Goal: Task Accomplishment & Management: Manage account settings

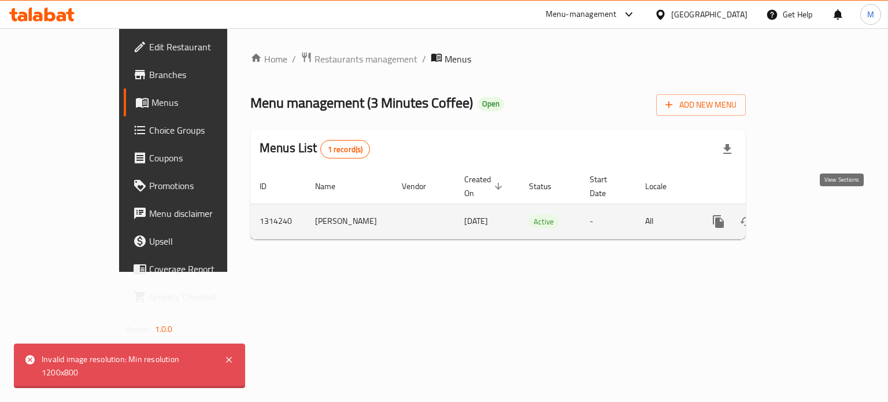
click at [809, 214] on icon "enhanced table" at bounding box center [802, 221] width 14 height 14
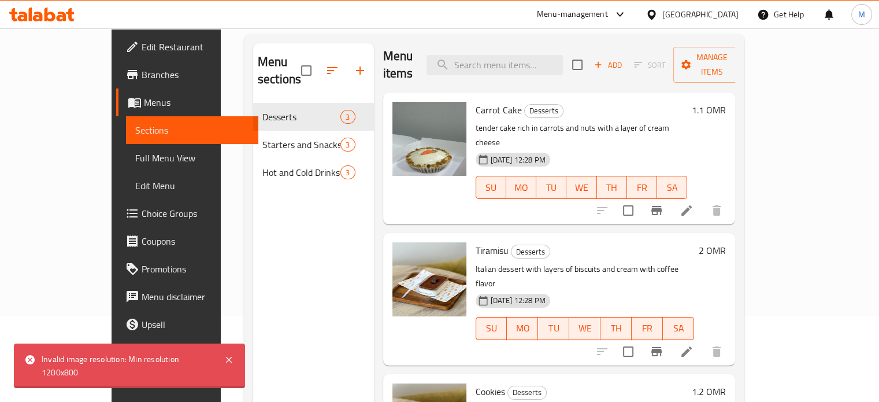
scroll to position [87, 0]
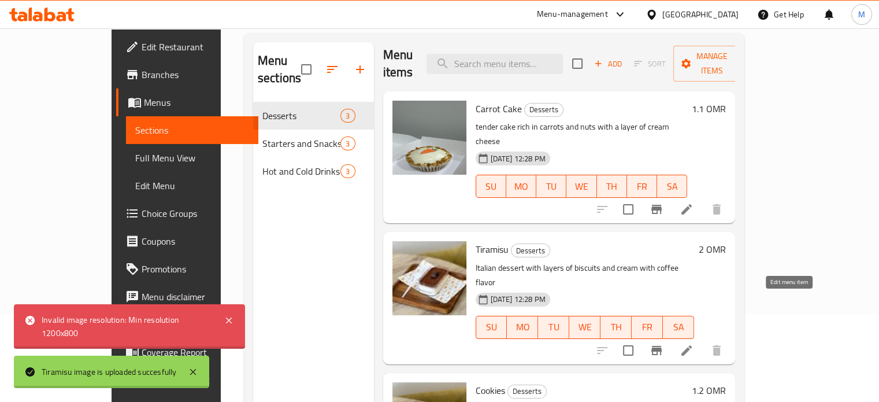
click at [692, 345] on icon at bounding box center [686, 350] width 10 height 10
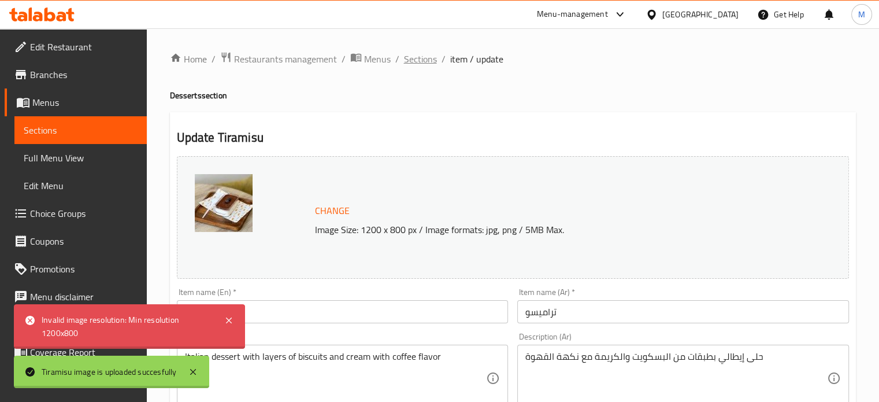
click at [423, 58] on span "Sections" at bounding box center [420, 59] width 33 height 14
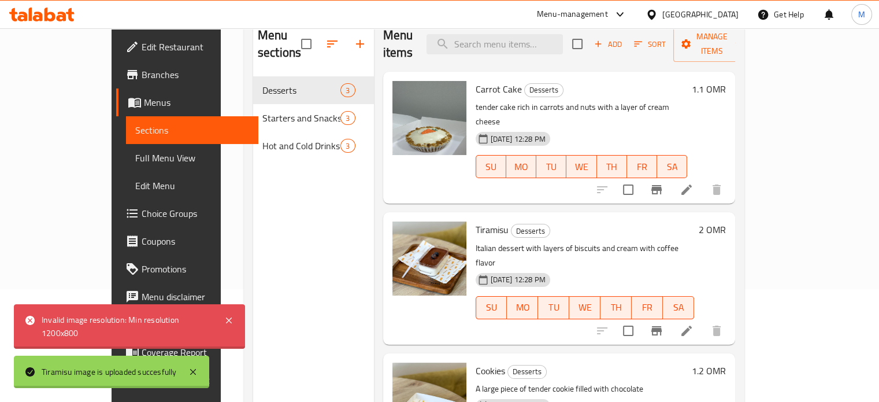
scroll to position [116, 0]
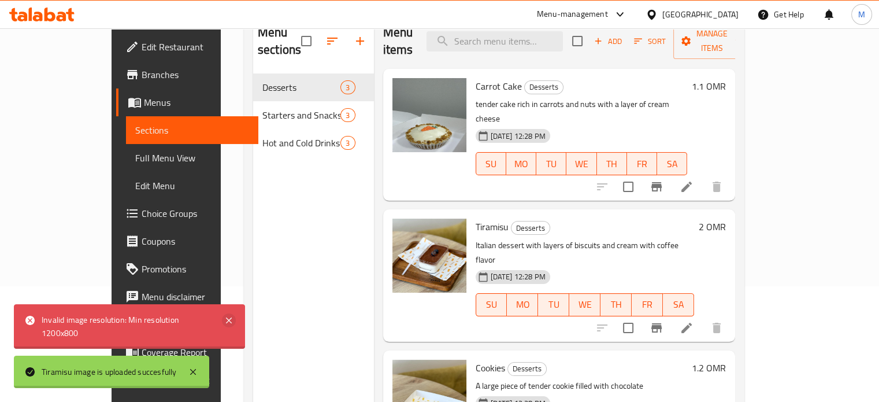
click at [229, 317] on icon at bounding box center [229, 320] width 14 height 14
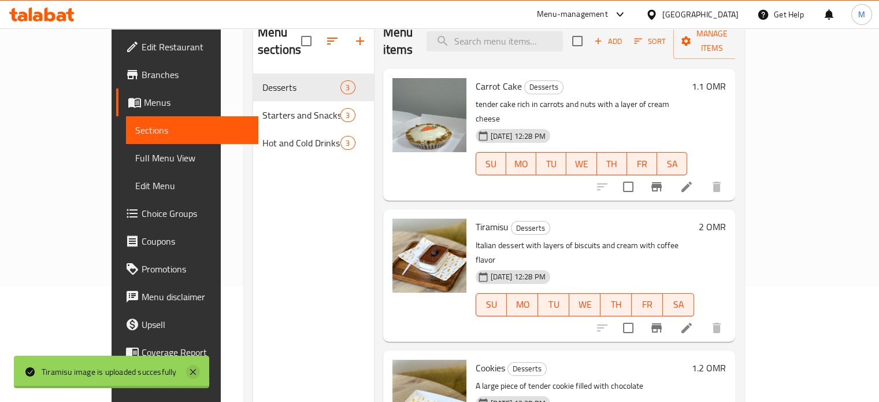
click at [195, 373] on icon at bounding box center [193, 372] width 6 height 6
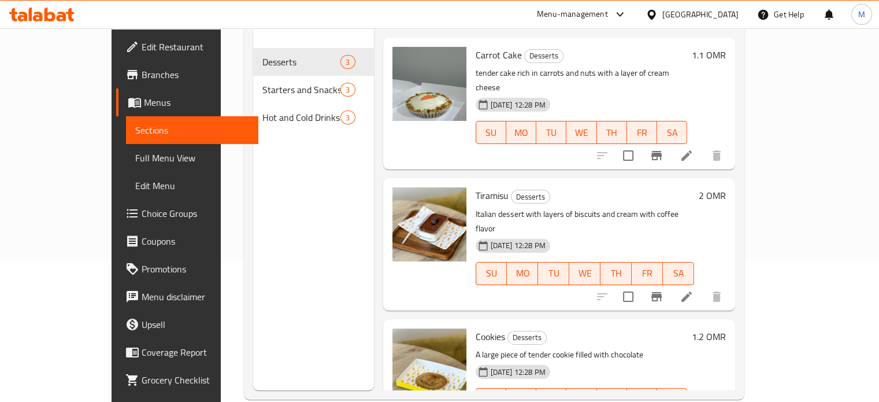
scroll to position [162, 0]
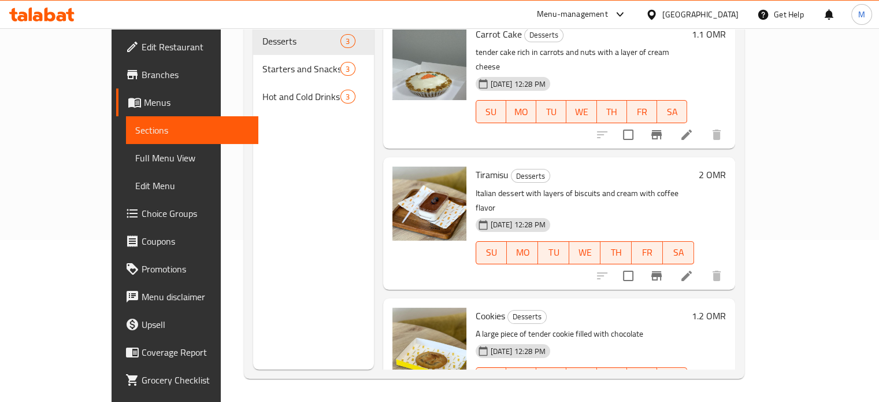
click at [726, 166] on h6 "2 OMR" at bounding box center [712, 174] width 27 height 16
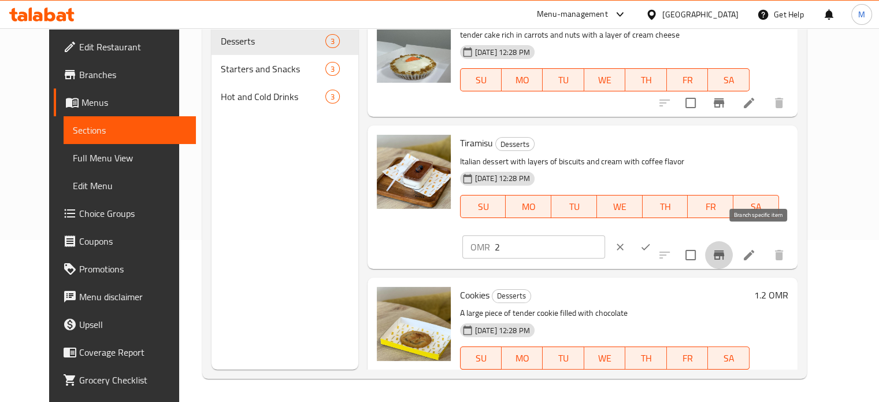
click at [724, 250] on icon "Branch-specific-item" at bounding box center [719, 254] width 10 height 9
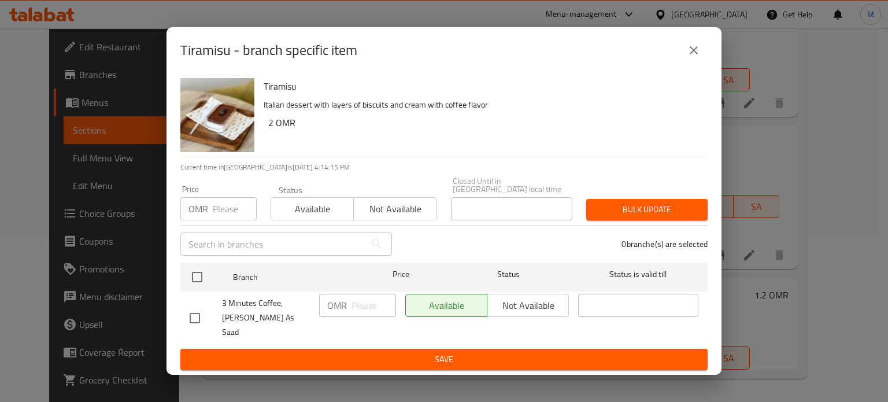
click at [198, 311] on input "checkbox" at bounding box center [195, 318] width 24 height 24
checkbox input "true"
drag, startPoint x: 197, startPoint y: 312, endPoint x: 199, endPoint y: 302, distance: 10.1
click at [201, 316] on input "checkbox" at bounding box center [195, 318] width 24 height 24
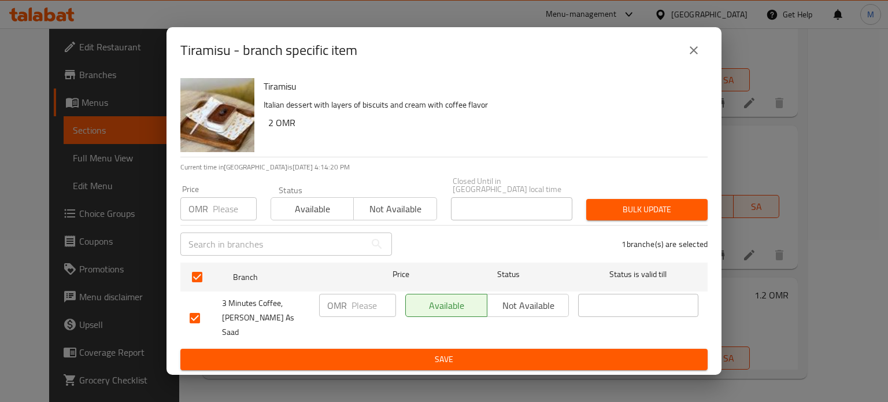
checkbox input "false"
click at [195, 314] on input "checkbox" at bounding box center [195, 318] width 24 height 24
checkbox input "true"
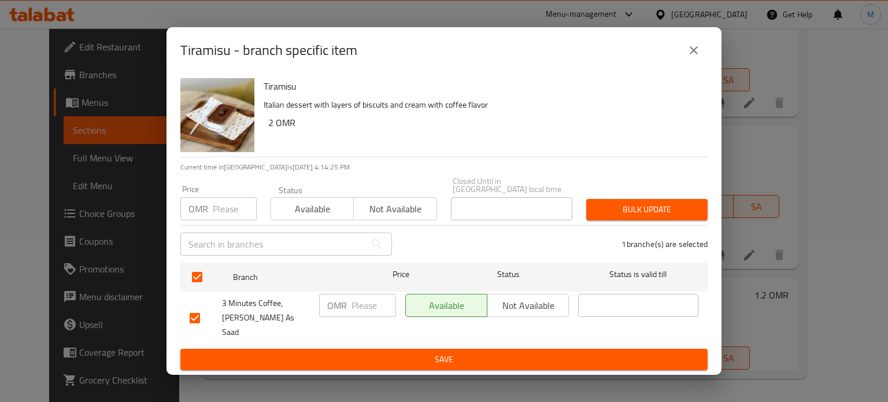
click at [199, 306] on input "checkbox" at bounding box center [195, 318] width 24 height 24
checkbox input "false"
click at [691, 57] on icon "close" at bounding box center [694, 50] width 14 height 14
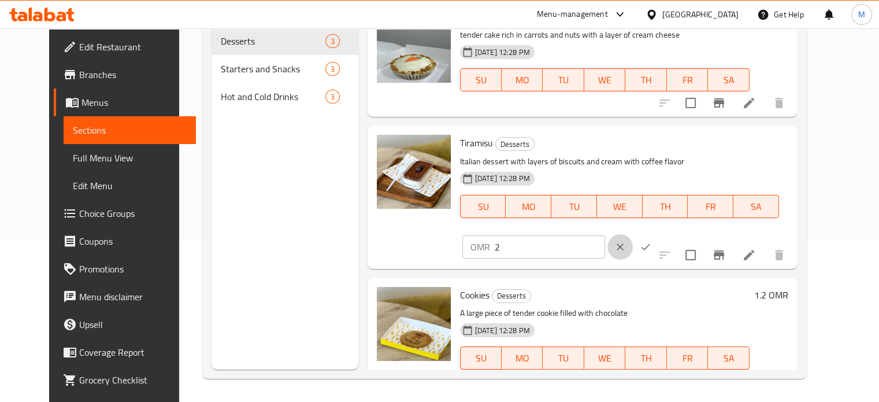
click at [626, 241] on icon "clear" at bounding box center [620, 247] width 12 height 12
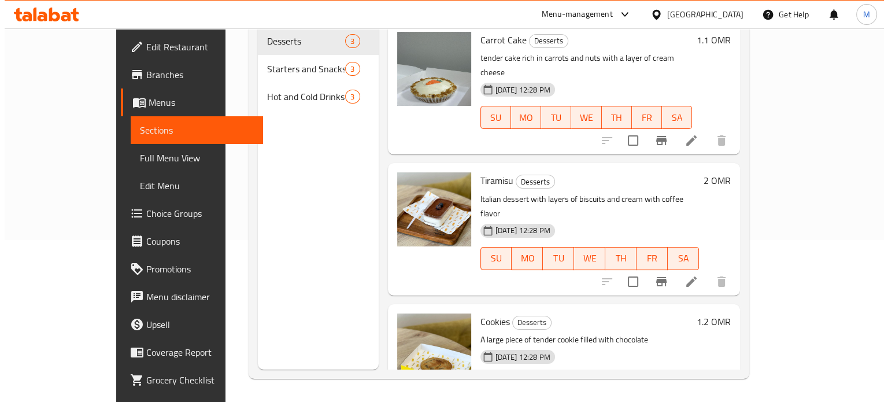
scroll to position [0, 0]
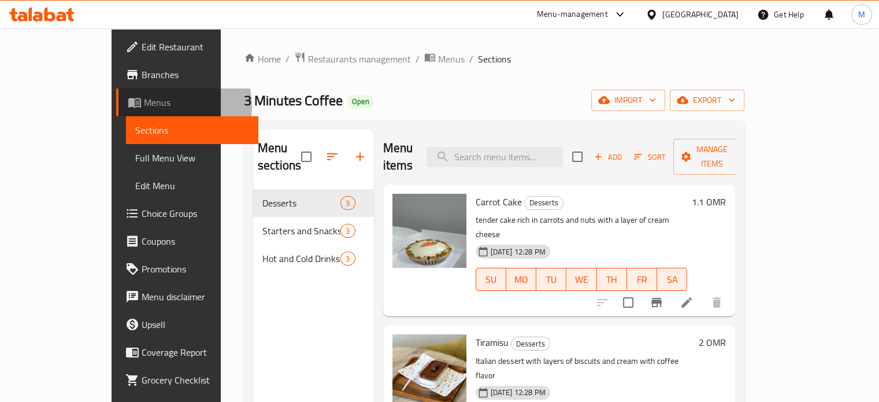
click at [144, 106] on span "Menus" at bounding box center [196, 102] width 105 height 14
